Goal: Task Accomplishment & Management: Complete application form

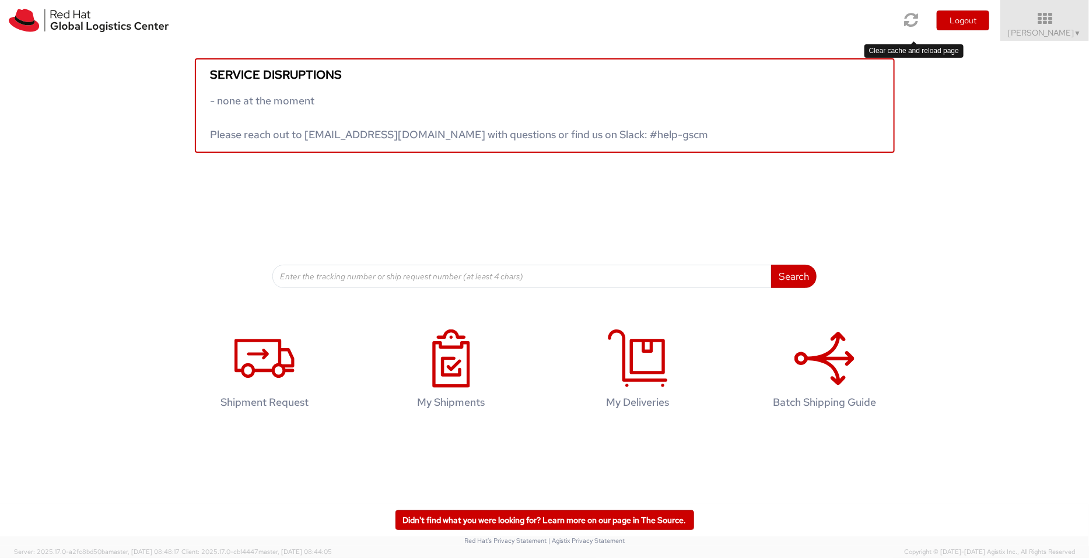
click at [911, 23] on icon at bounding box center [911, 20] width 14 height 16
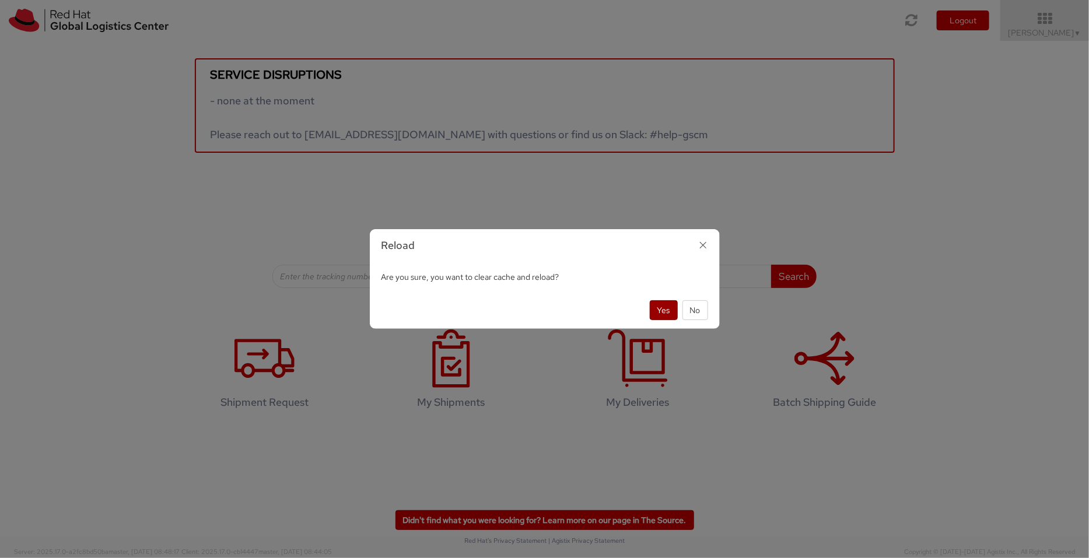
click at [665, 313] on button "Yes" at bounding box center [664, 310] width 28 height 20
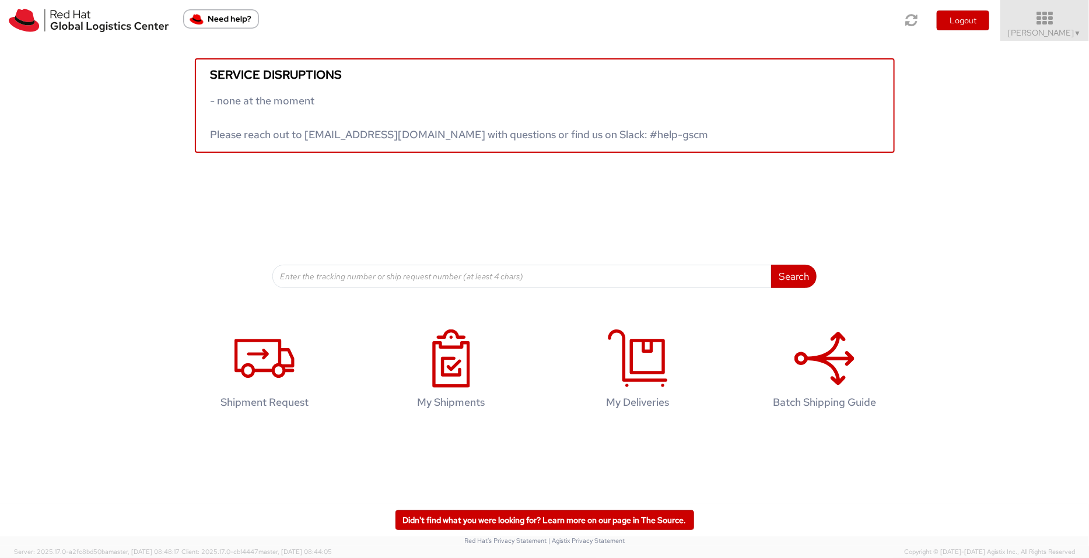
click at [871, 27] on span "Pallav Sen Gupta ▼" at bounding box center [1044, 32] width 73 height 10
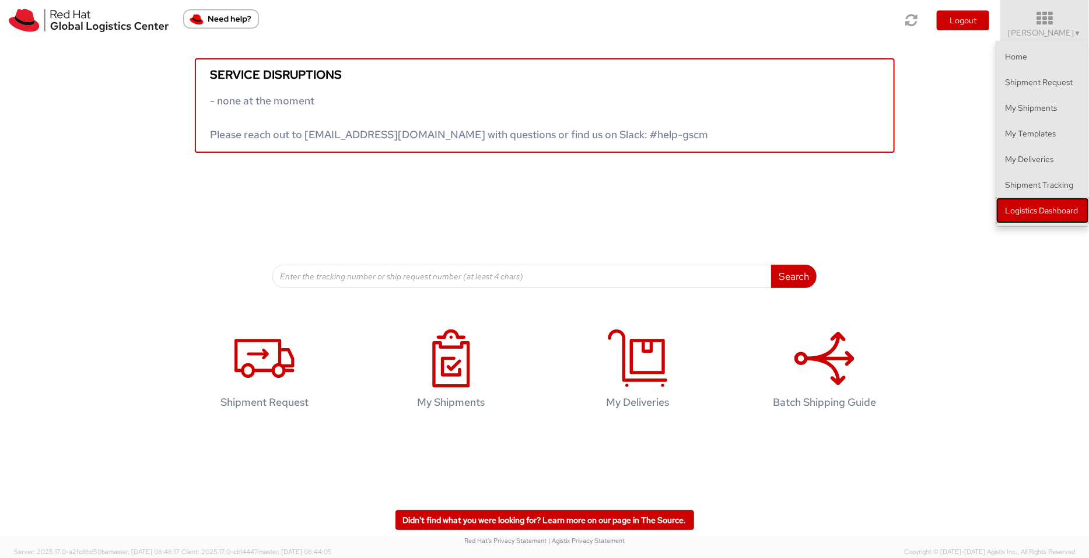
click at [871, 213] on link "Logistics Dashboard" at bounding box center [1042, 211] width 93 height 26
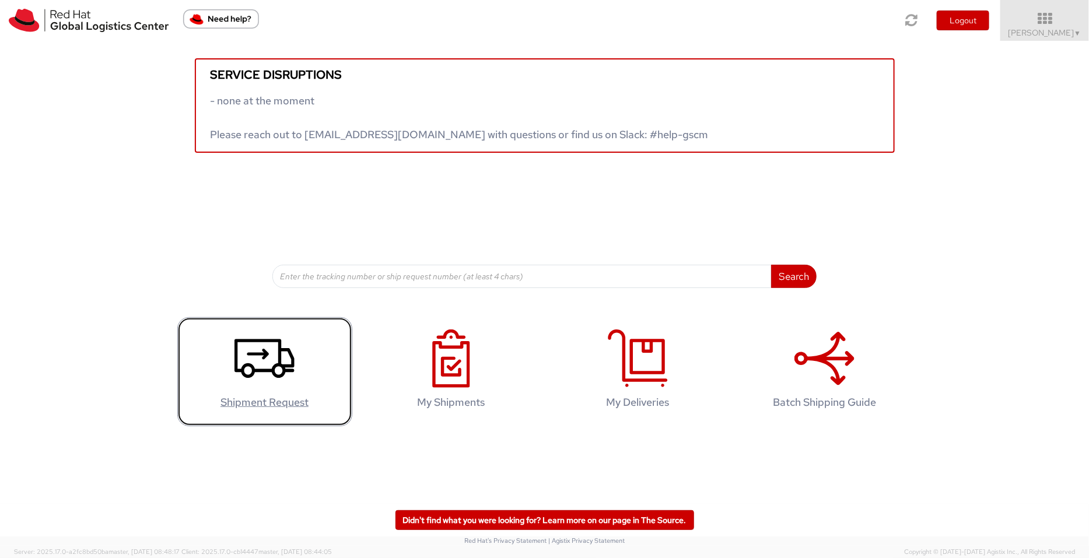
click at [254, 350] on icon at bounding box center [264, 358] width 60 height 58
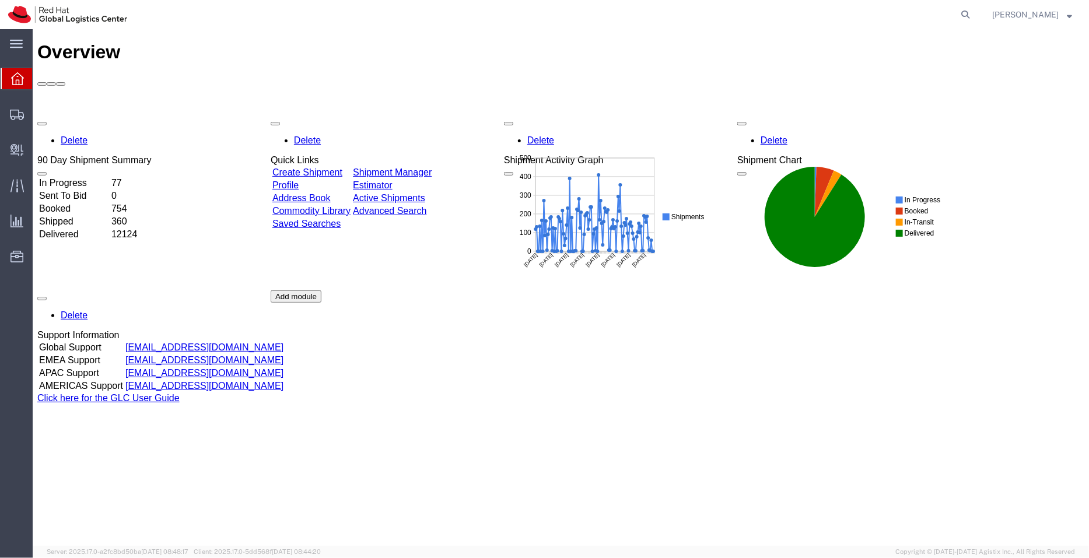
click at [431, 167] on link "Shipment Manager" at bounding box center [391, 172] width 79 height 10
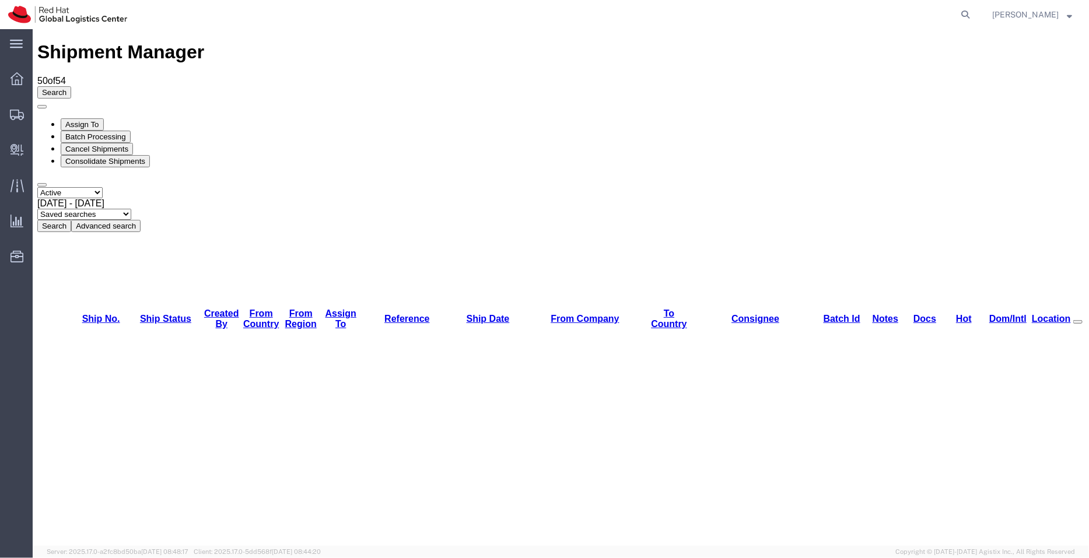
click at [131, 208] on select "Saved searches APAC EMEA India India - Inbounds NA/LATM" at bounding box center [84, 213] width 94 height 11
select select "APAC"
click at [131, 208] on select "Saved searches APAC EMEA India India - Inbounds NA/LATM" at bounding box center [84, 213] width 94 height 11
click at [963, 13] on icon at bounding box center [965, 14] width 16 height 16
paste input "8984888242"
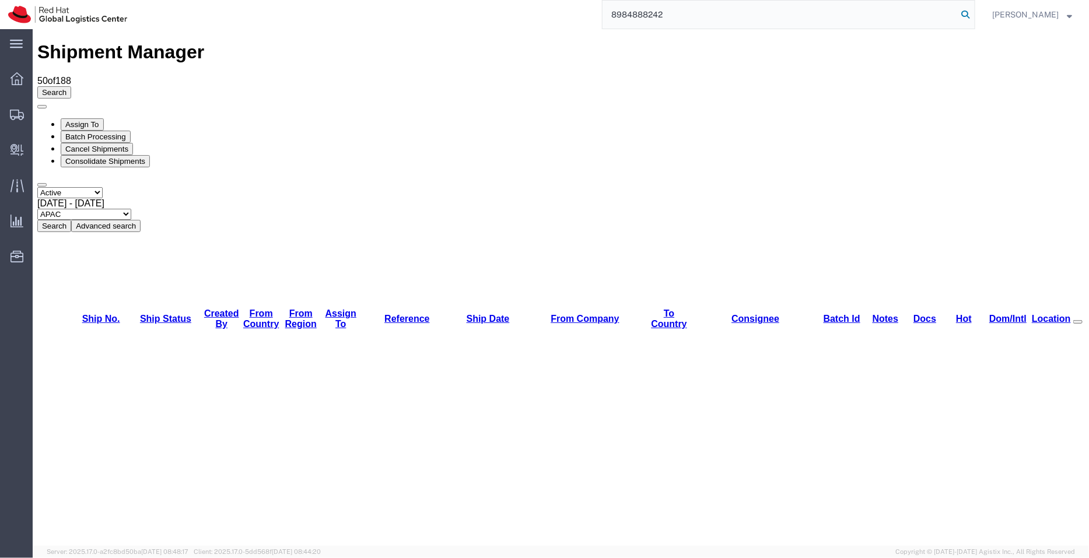
type input "8984888242"
click at [963, 13] on icon at bounding box center [965, 14] width 16 height 16
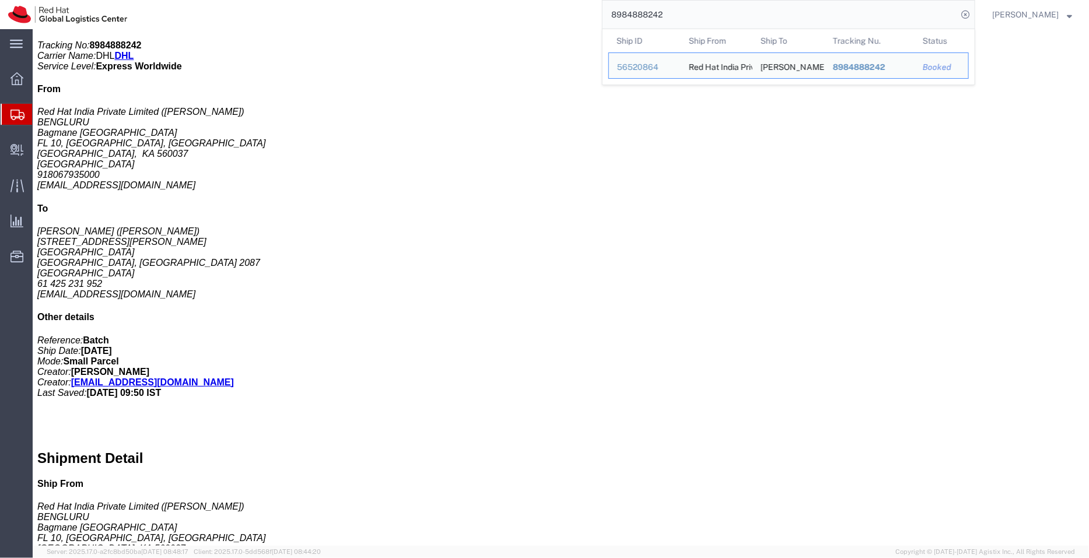
scroll to position [332, 0]
drag, startPoint x: 354, startPoint y: 450, endPoint x: 257, endPoint y: 453, distance: 96.8
click p "To: gcleary@redhat.com Message: Red Hat Service Award"
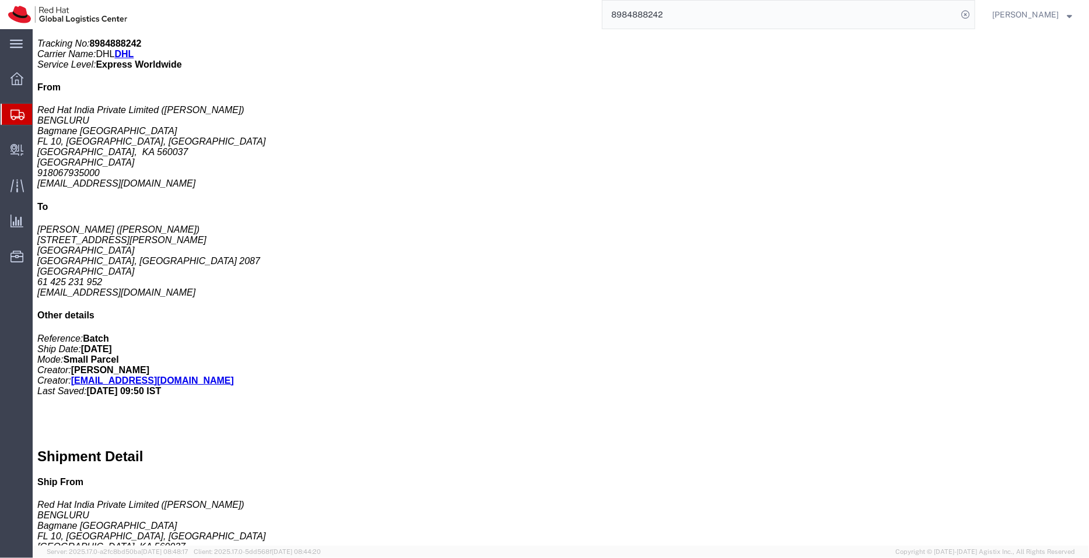
copy b "Red Hat Service Award"
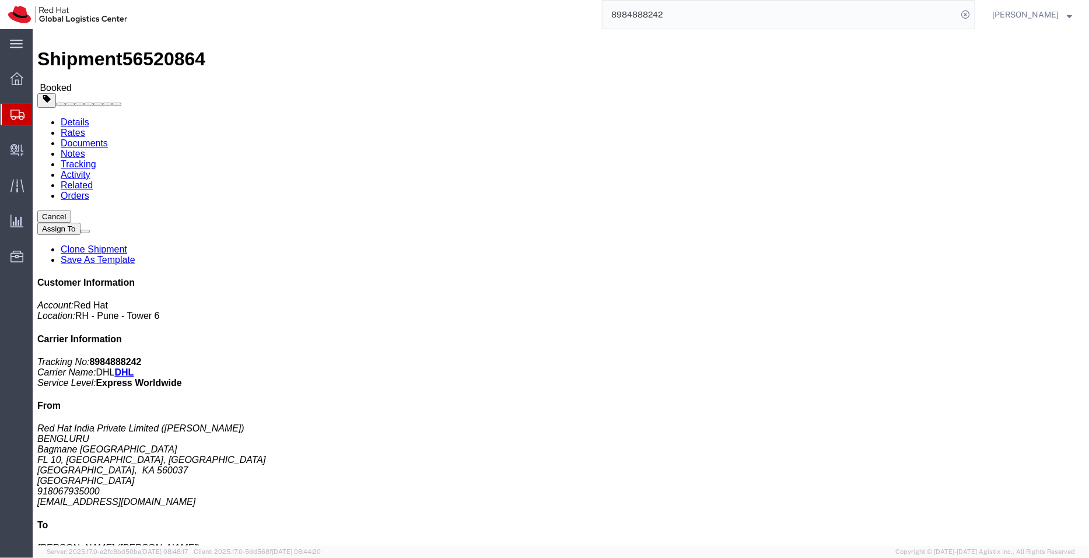
scroll to position [9, 0]
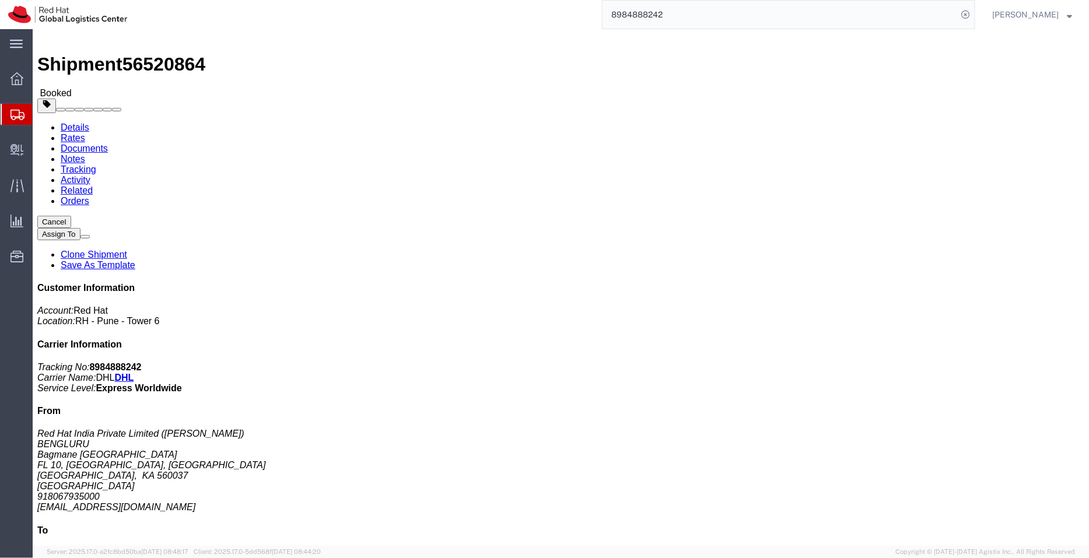
click p "Activity ID: Batch Purchase Order: Service award for associate Batch Request #:…"
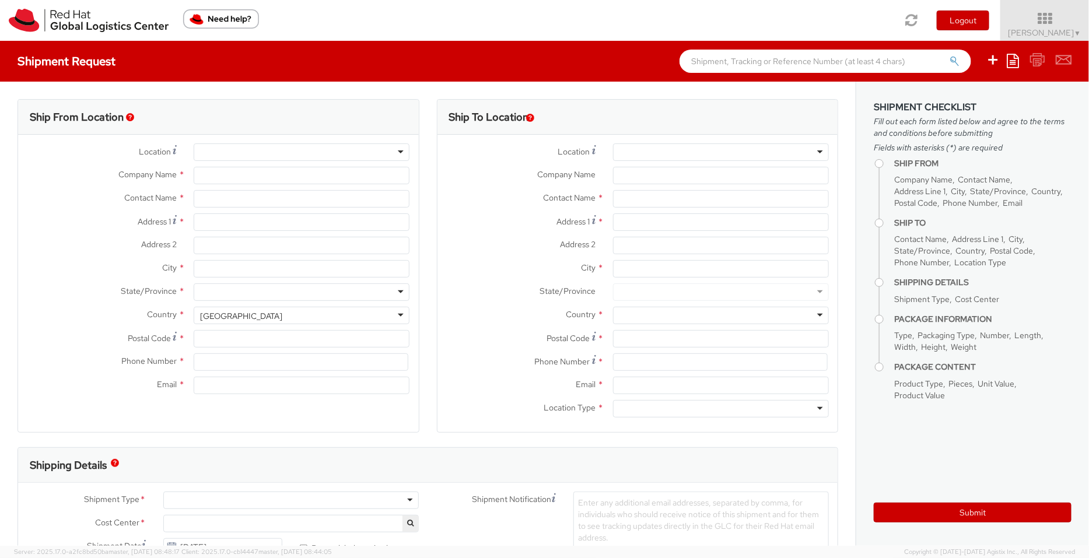
select select "901"
select select
type input "Red Hat India Private Limited"
type input "[PERSON_NAME]"
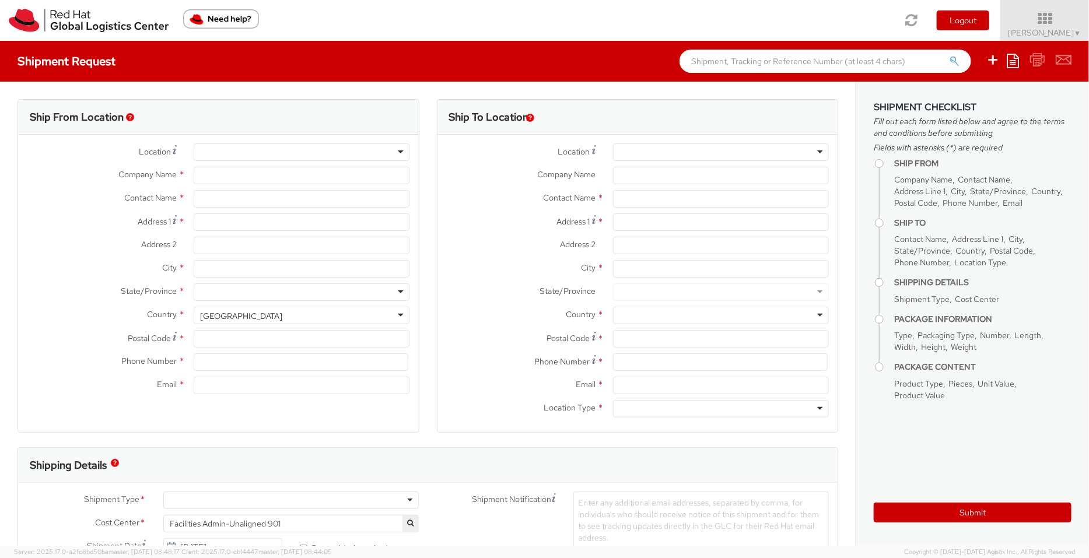
type input "[STREET_ADDRESS]"
type input "[GEOGRAPHIC_DATA], [GEOGRAPHIC_DATA]"
type input "[GEOGRAPHIC_DATA]"
type input "411013"
type input "912066817076"
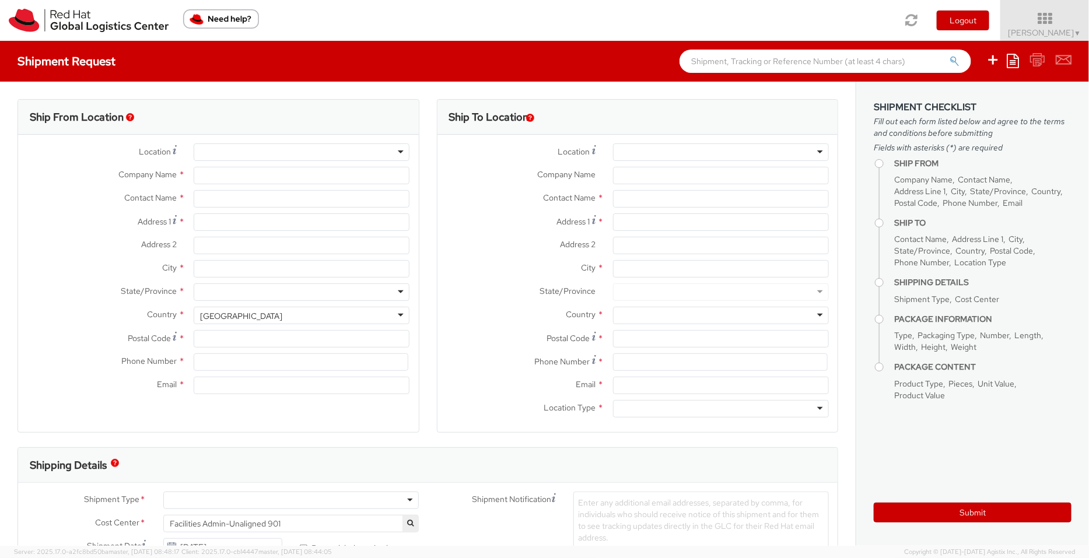
type input "[EMAIL_ADDRESS][DOMAIN_NAME]"
select select "CM"
select select "KGS"
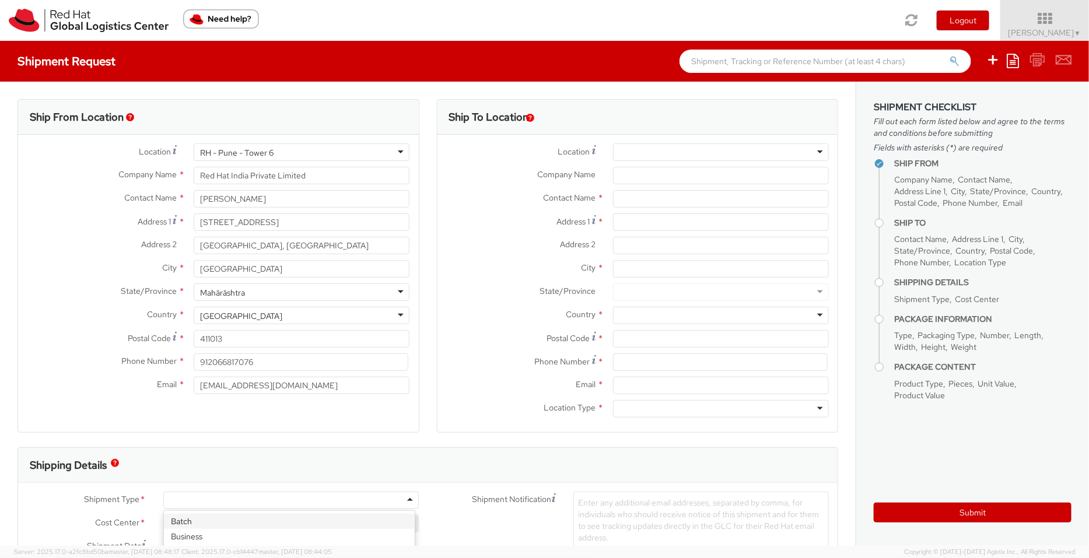
click at [198, 496] on div at bounding box center [290, 500] width 255 height 17
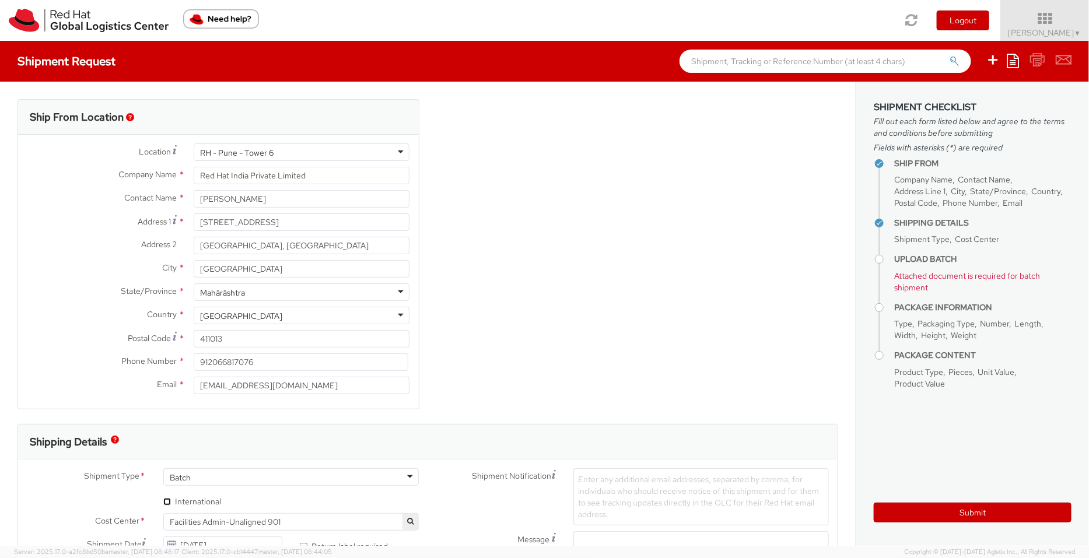
click at [167, 500] on input "* International" at bounding box center [167, 502] width 8 height 8
checkbox input "true"
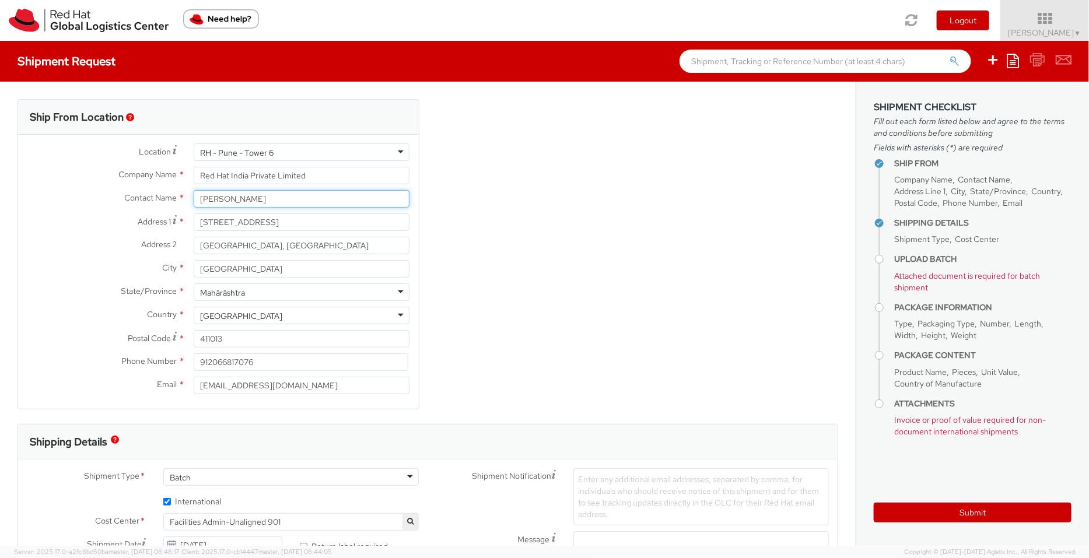
drag, startPoint x: 281, startPoint y: 199, endPoint x: 63, endPoint y: 171, distance: 219.8
click at [63, 171] on div "Location * [GEOGRAPHIC_DATA] - [GEOGRAPHIC_DATA] 6 [GEOGRAPHIC_DATA] - [GEOGRAP…" at bounding box center [218, 271] width 401 height 257
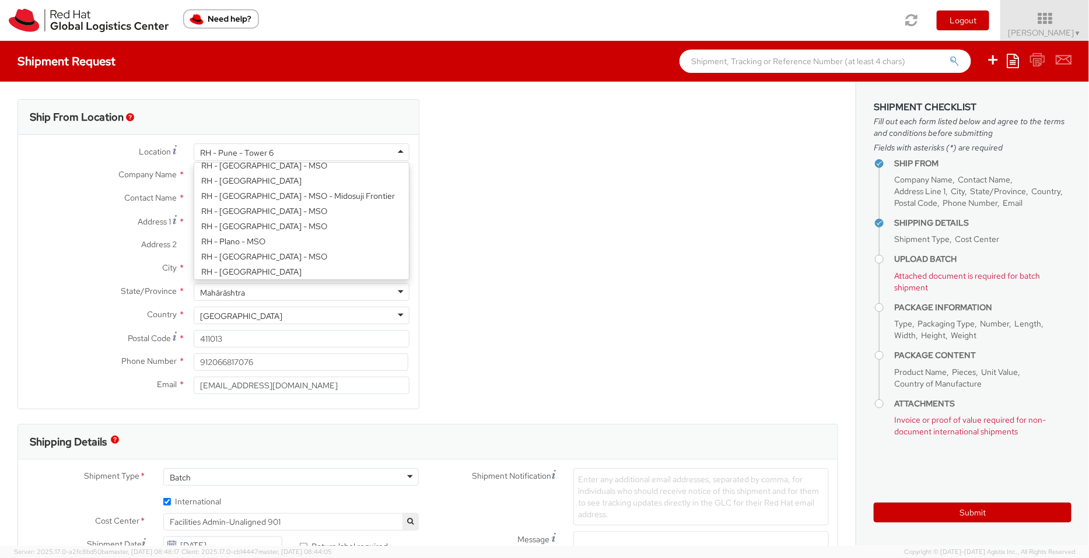
click at [257, 152] on div "RH - Pune - Tower 6" at bounding box center [236, 153] width 73 height 12
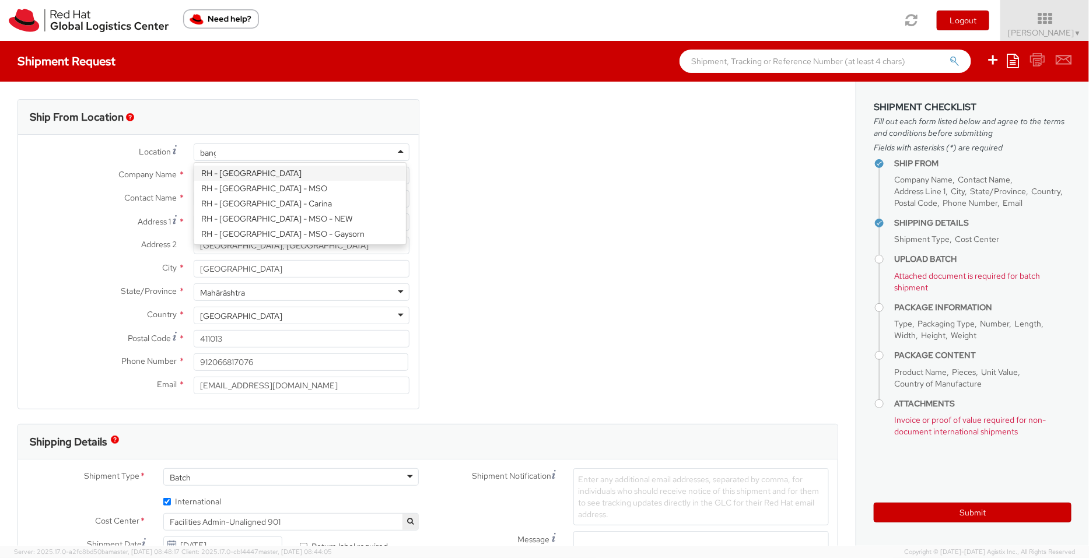
type input "banga"
type input "Bagmane [GEOGRAPHIC_DATA]"
type input "FL 10, [GEOGRAPHIC_DATA], [GEOGRAPHIC_DATA]"
type input "[GEOGRAPHIC_DATA]"
type input "560037"
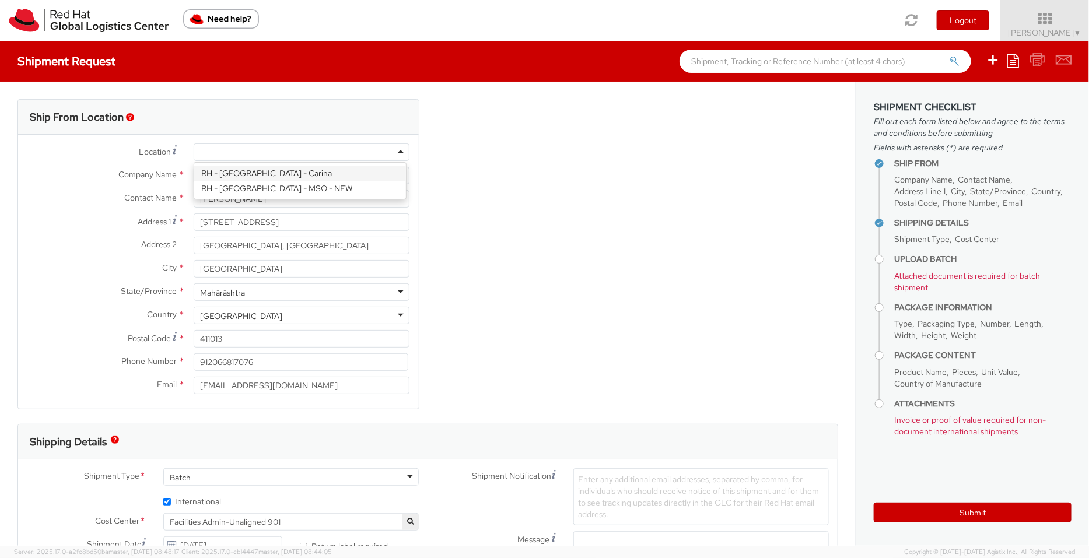
type input "918067935000"
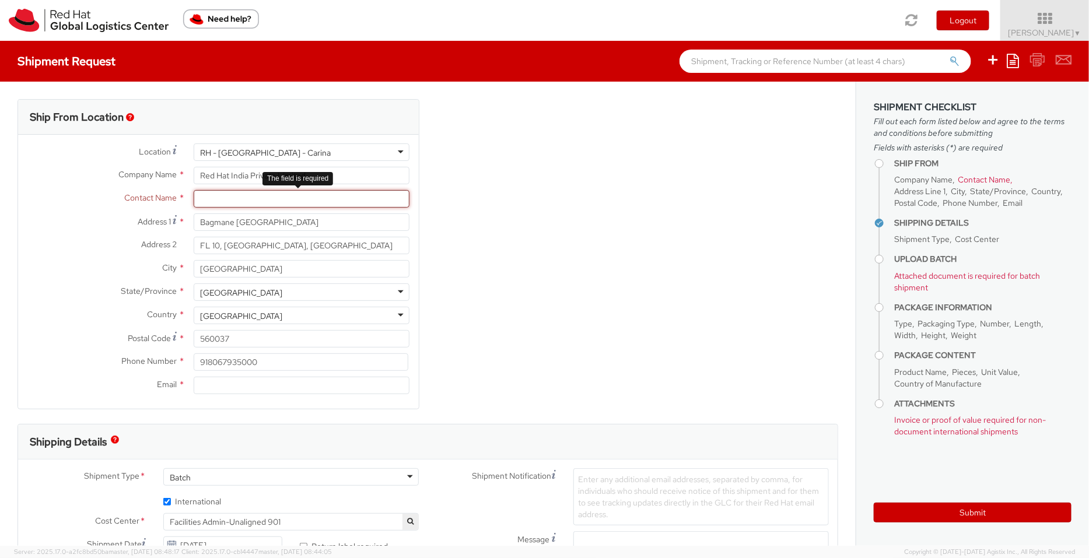
click at [268, 194] on input "text" at bounding box center [302, 198] width 216 height 17
paste input "[PERSON_NAME]"
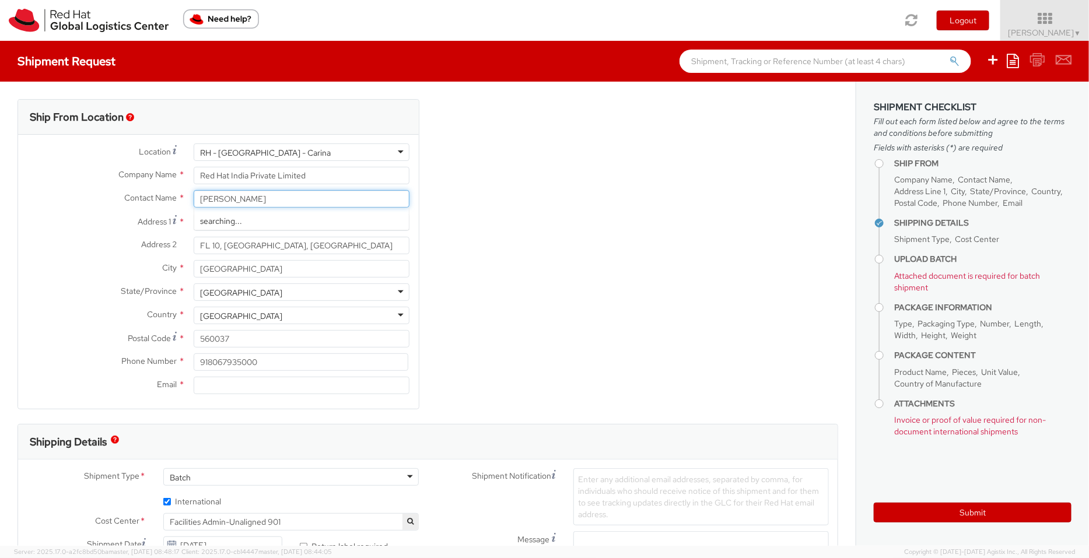
type input "[PERSON_NAME]"
click at [618, 248] on div "Ship From Location Location * [GEOGRAPHIC_DATA] - [GEOGRAPHIC_DATA] - [GEOGRAPH…" at bounding box center [428, 261] width 838 height 325
click at [240, 386] on input "Email *" at bounding box center [302, 385] width 216 height 17
paste input "[EMAIL_ADDRESS][DOMAIN_NAME]"
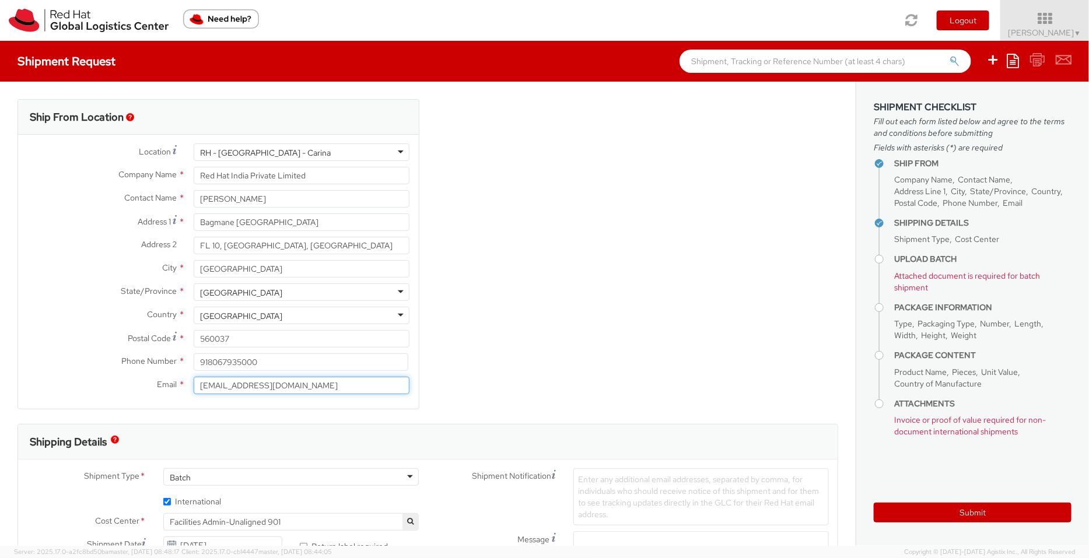
type input "[EMAIL_ADDRESS][DOMAIN_NAME]"
click at [565, 343] on div "Ship From Location Location * [GEOGRAPHIC_DATA] - [GEOGRAPHIC_DATA] - [GEOGRAPH…" at bounding box center [428, 261] width 838 height 325
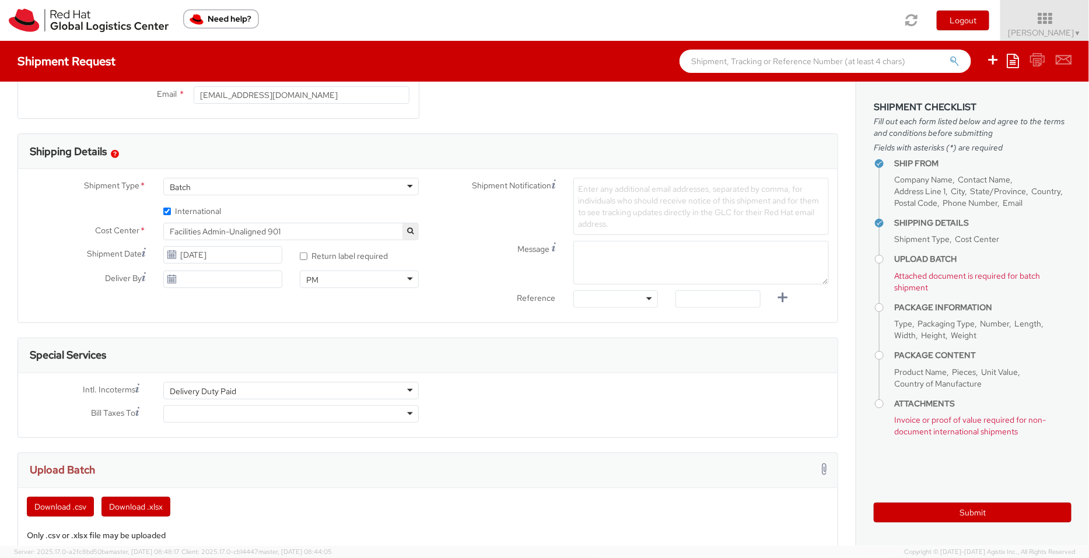
scroll to position [295, 0]
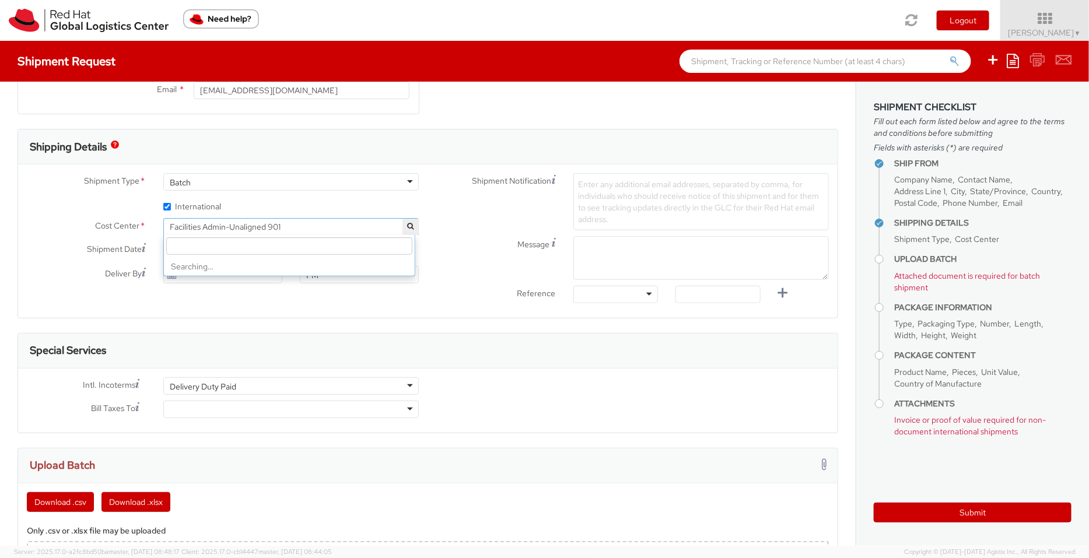
click at [242, 224] on span "Facilities Admin-Unaligned 901" at bounding box center [291, 227] width 243 height 10
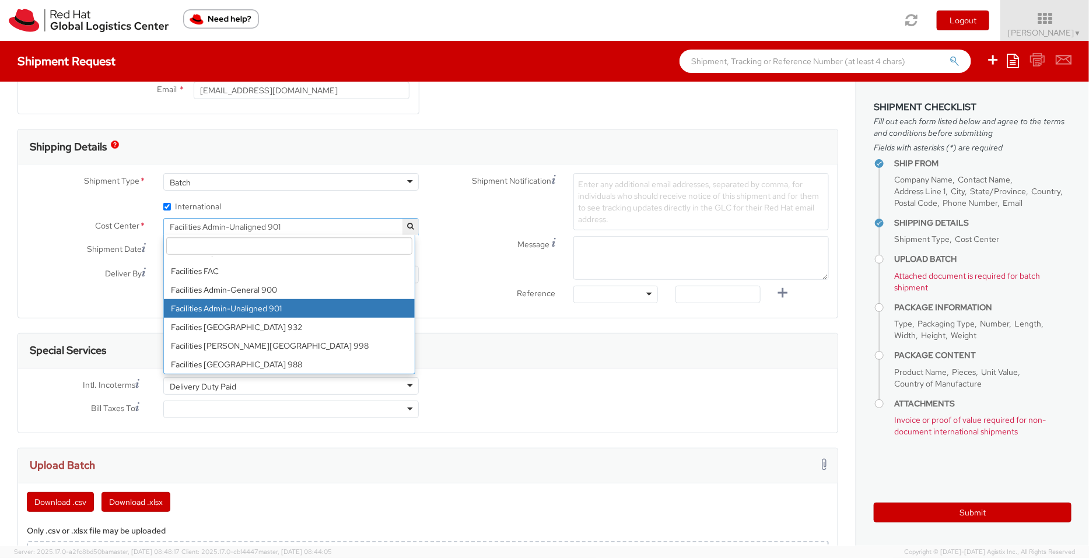
click at [245, 243] on input "search" at bounding box center [289, 245] width 246 height 17
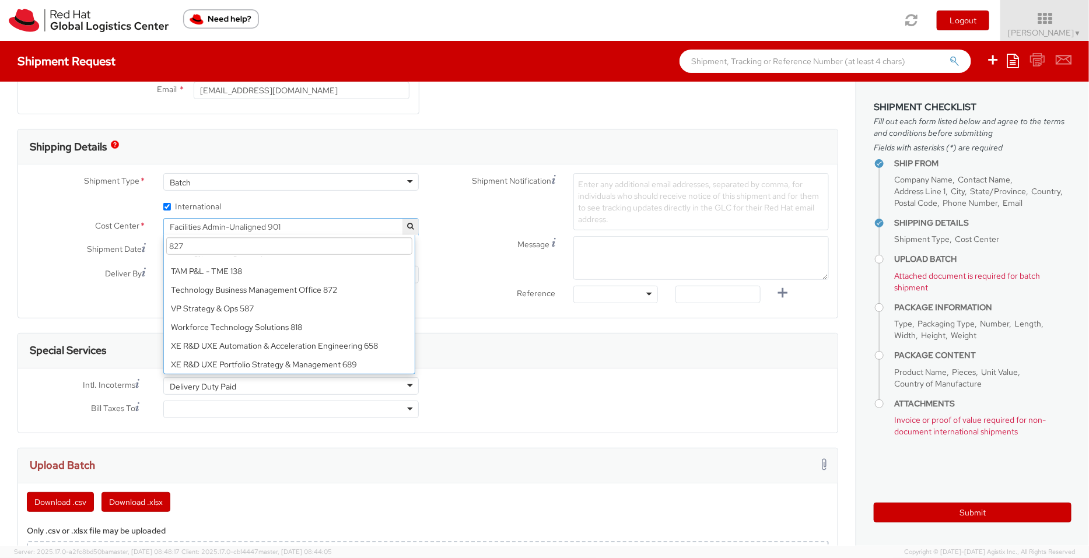
scroll to position [0, 0]
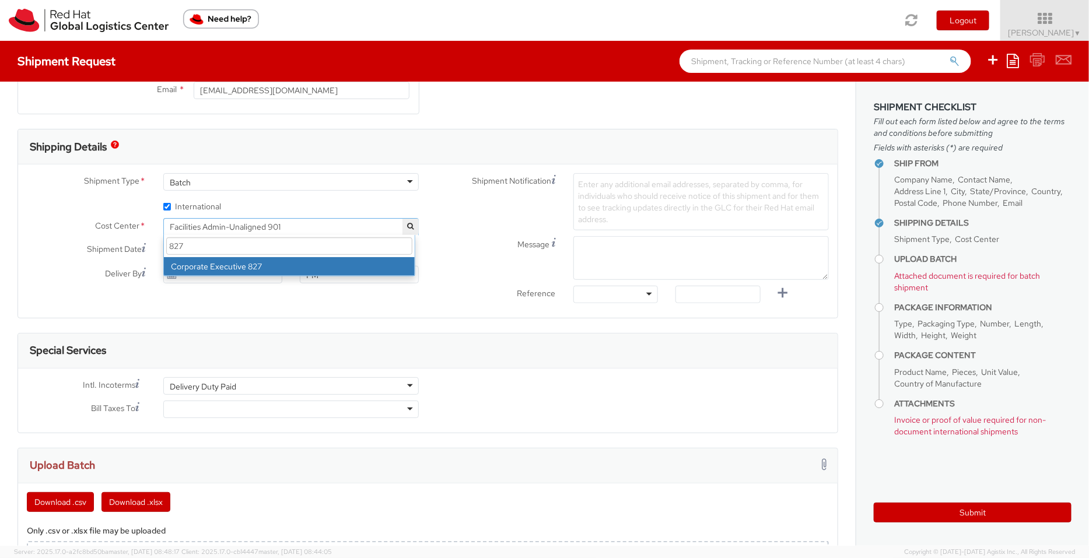
type input "827"
select select "827"
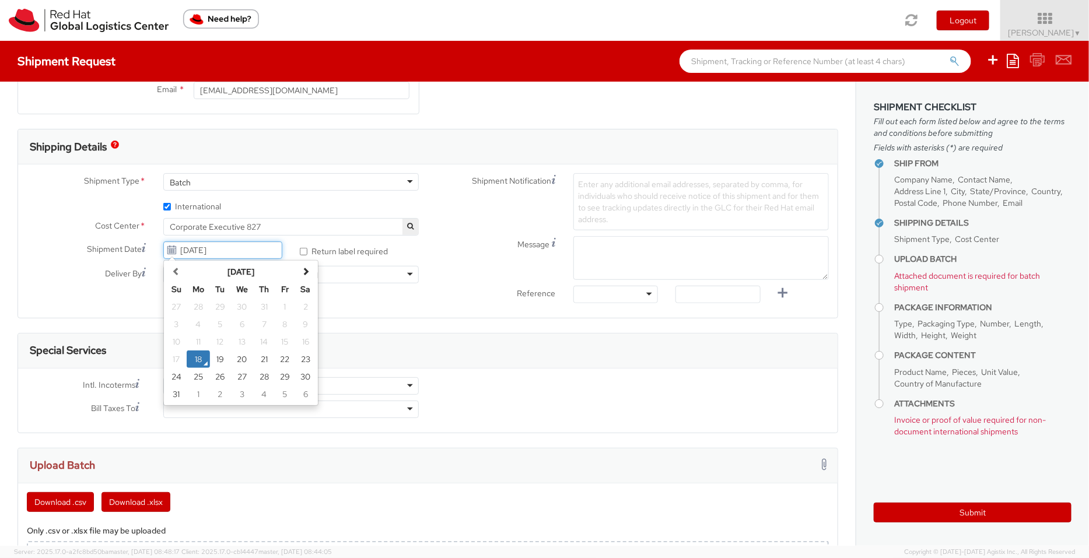
click at [198, 251] on input "[DATE]" at bounding box center [222, 249] width 119 height 17
click at [222, 359] on td "19" at bounding box center [220, 358] width 21 height 17
type input "[DATE]"
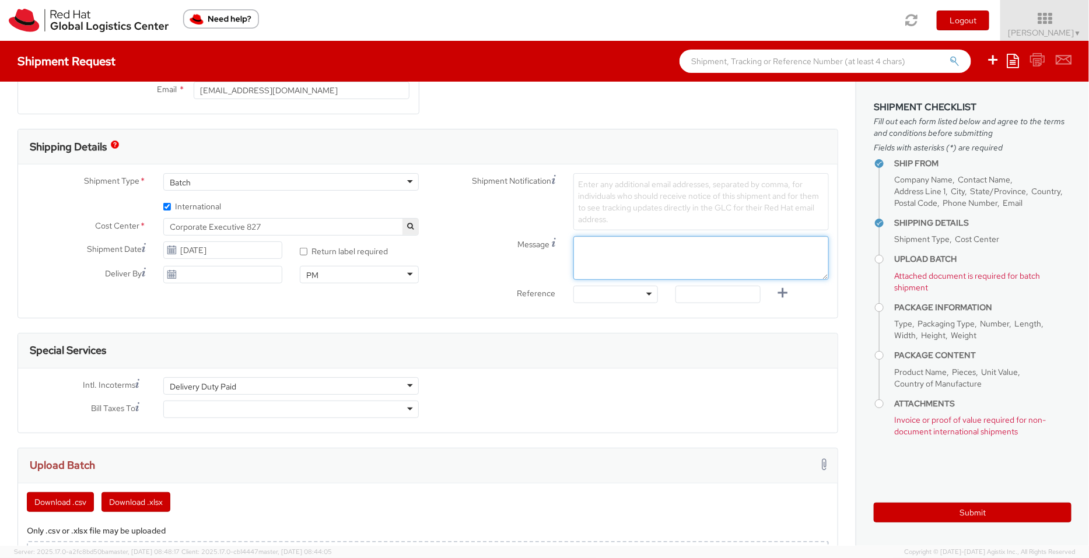
click at [615, 249] on textarea "Message" at bounding box center [700, 258] width 255 height 44
paste textarea "Red Hat Service Award"
type textarea "Red Hat Service Award"
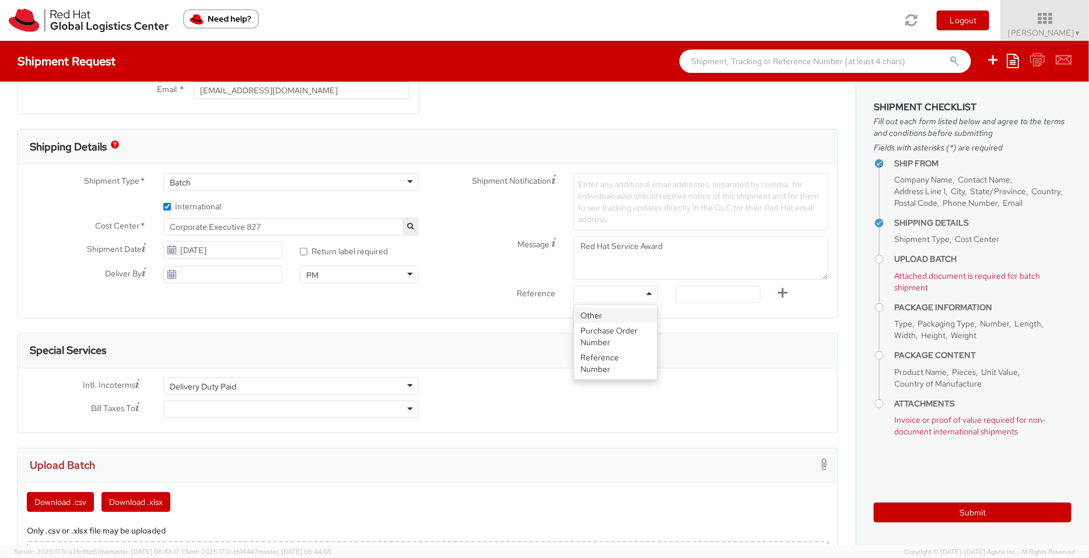
click at [642, 293] on div at bounding box center [615, 294] width 85 height 17
click at [683, 290] on input "text" at bounding box center [717, 294] width 85 height 17
paste input "Service award for associate"
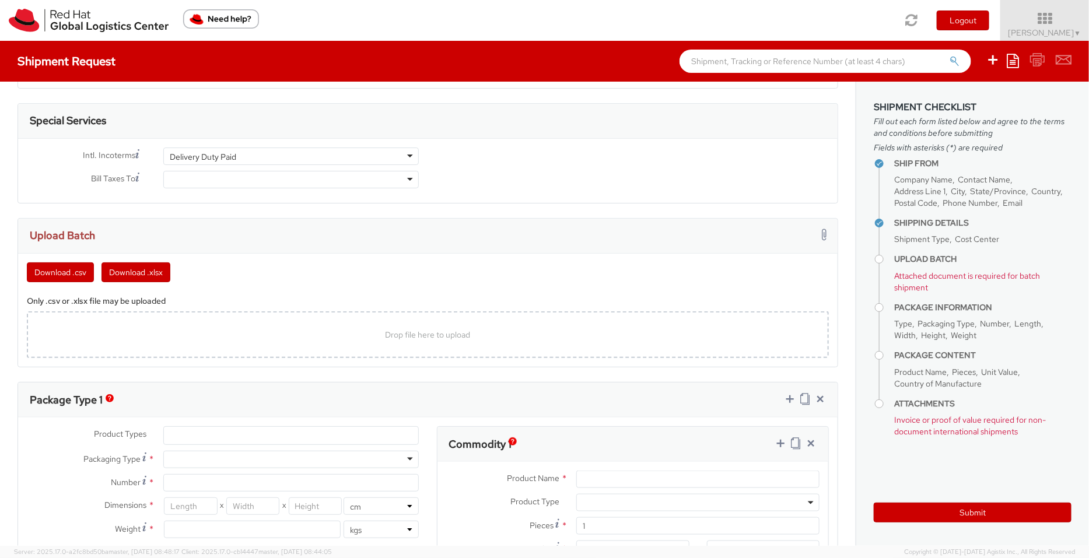
type input "Service award for associate"
click at [396, 176] on div at bounding box center [290, 179] width 255 height 17
click at [65, 269] on button "Download .csv" at bounding box center [60, 272] width 67 height 20
